Goal: Task Accomplishment & Management: Use online tool/utility

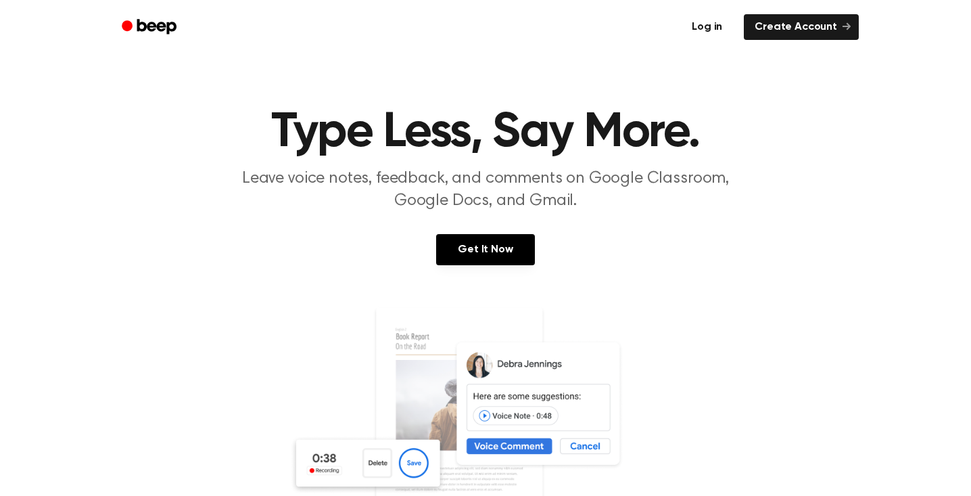
click at [695, 24] on link "Log in" at bounding box center [706, 26] width 57 height 31
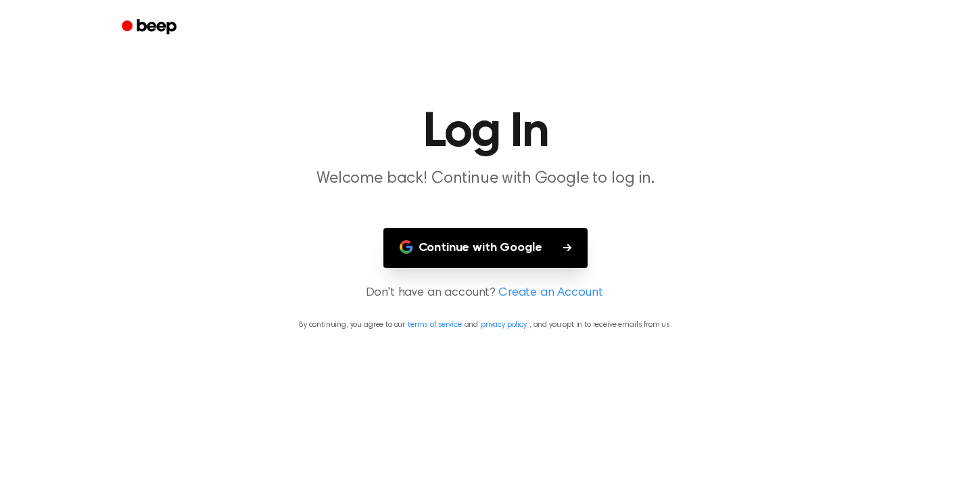
click at [510, 253] on button "Continue with Google" at bounding box center [485, 248] width 205 height 40
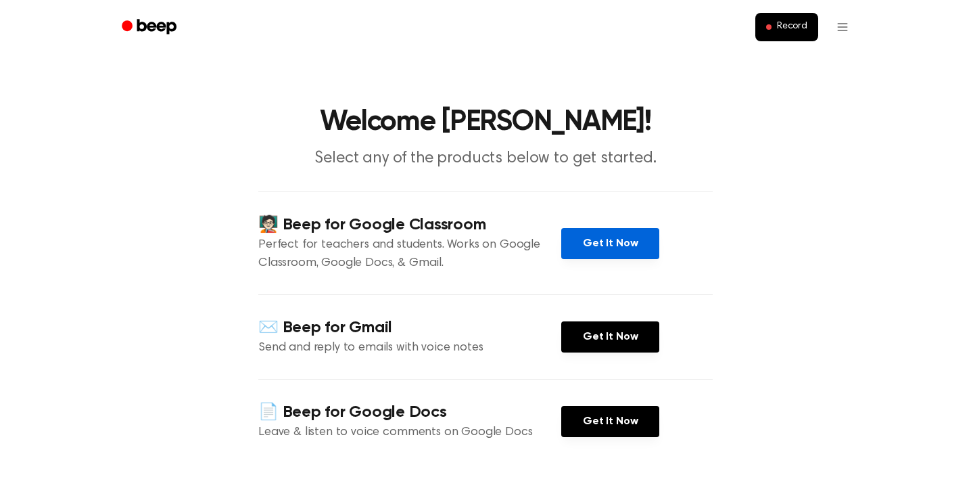
click at [602, 238] on link "Get It Now" at bounding box center [610, 243] width 98 height 31
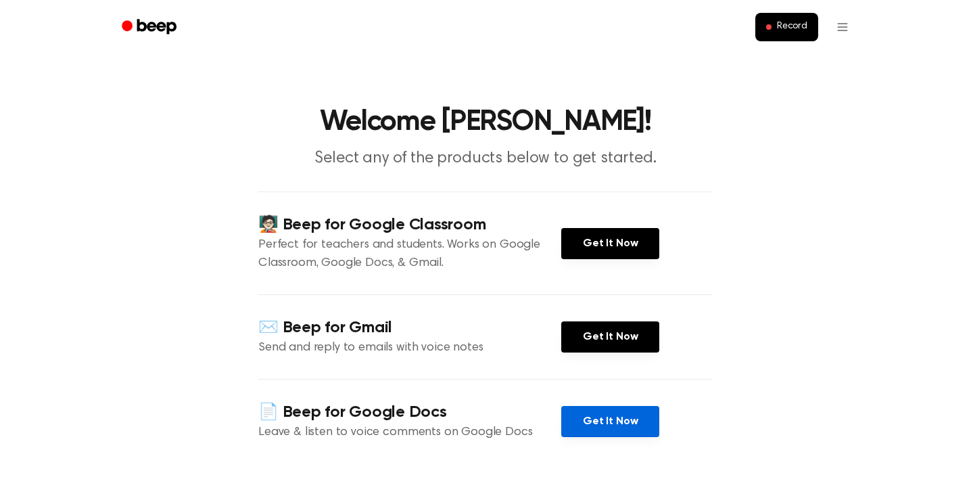
click at [602, 425] on link "Get It Now" at bounding box center [610, 421] width 98 height 31
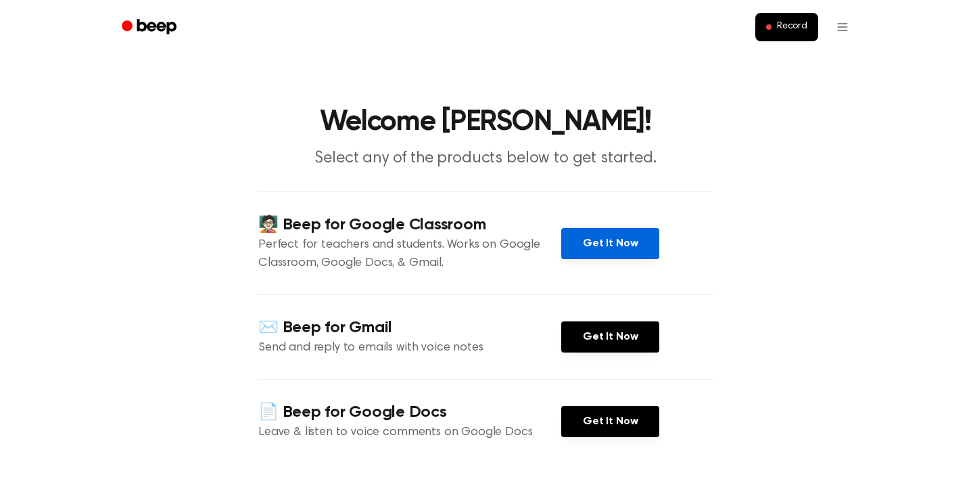
click at [608, 245] on link "Get It Now" at bounding box center [610, 243] width 98 height 31
